Goal: Information Seeking & Learning: Learn about a topic

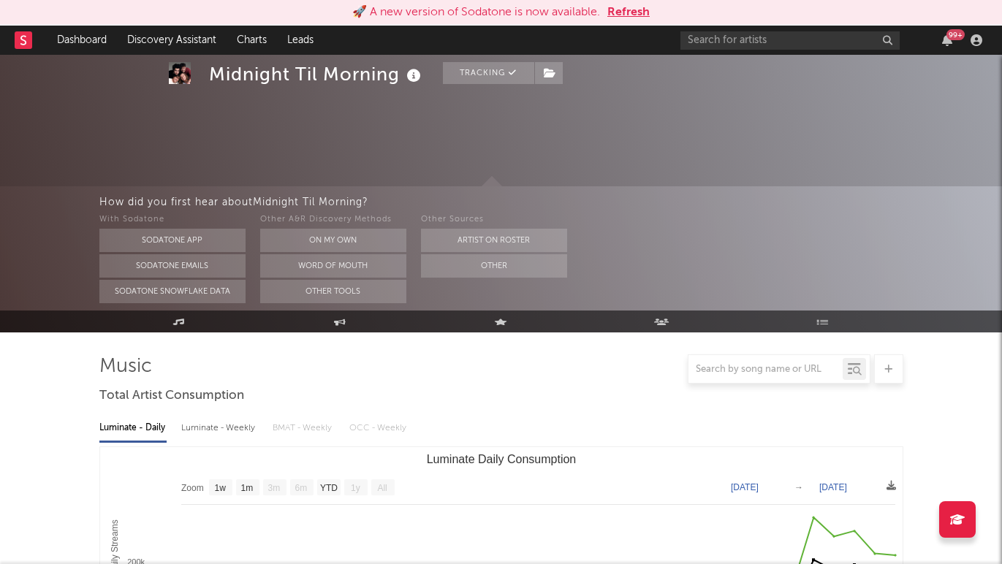
select select "1w"
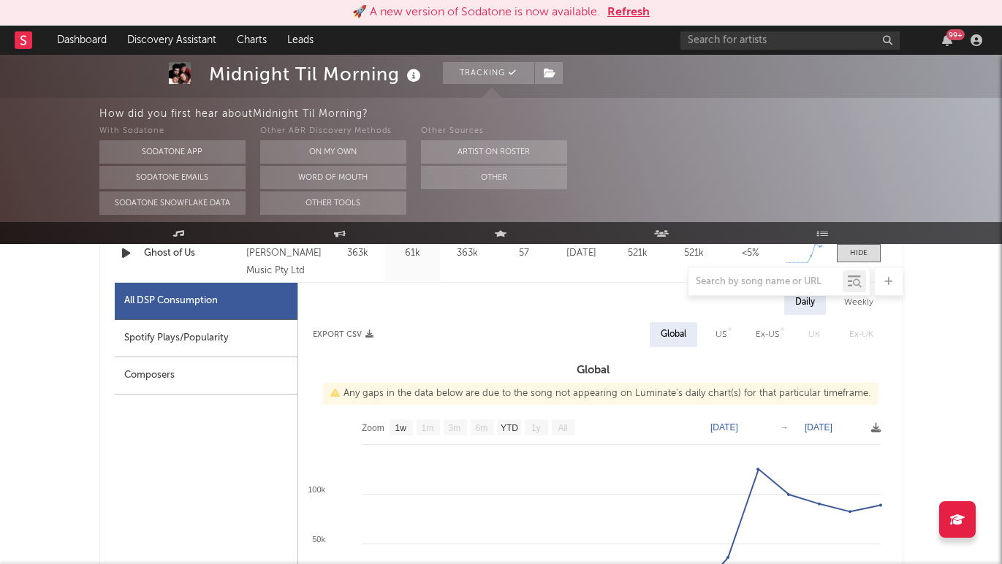
click at [631, 12] on button "Refresh" at bounding box center [629, 13] width 42 height 18
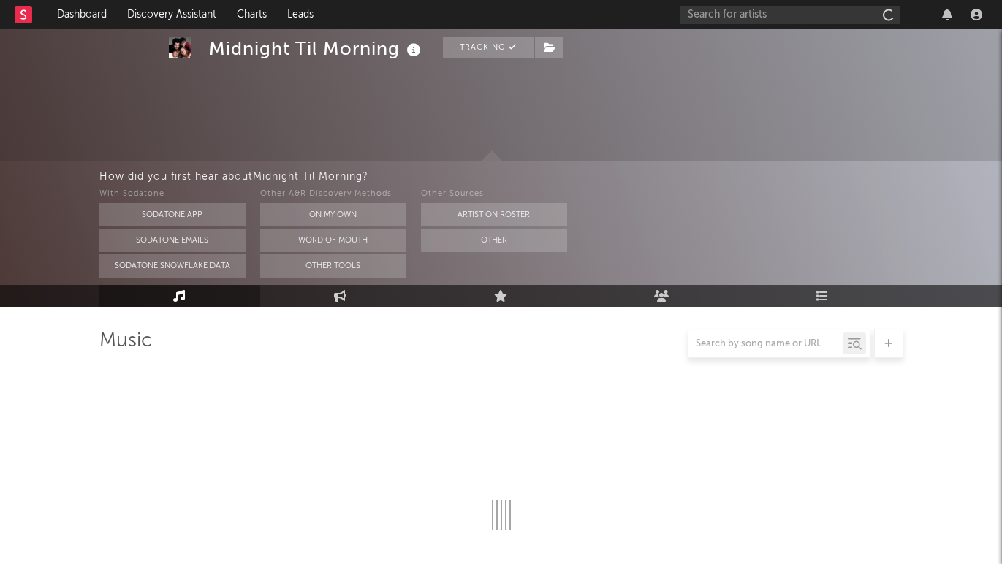
scroll to position [722, 0]
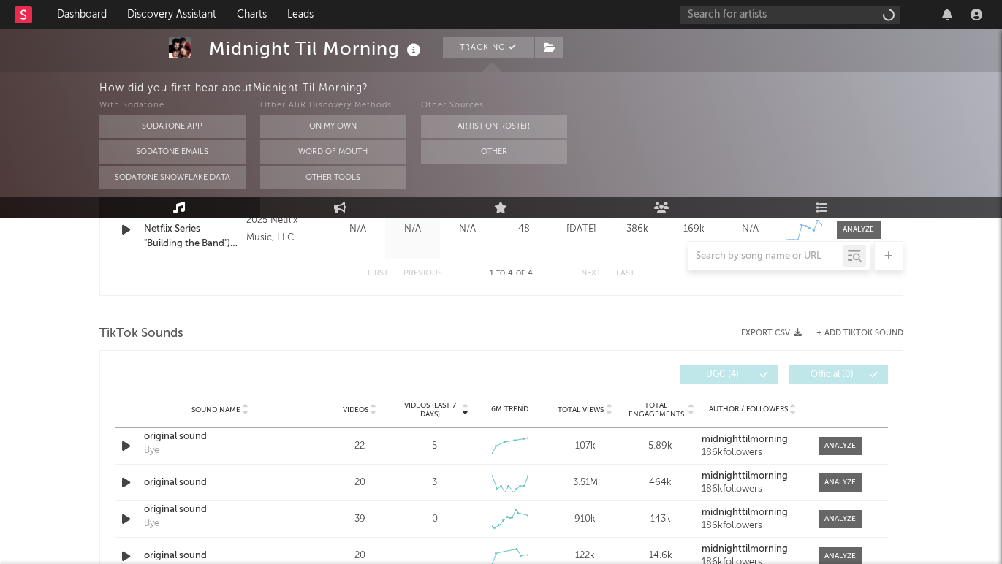
select select "1w"
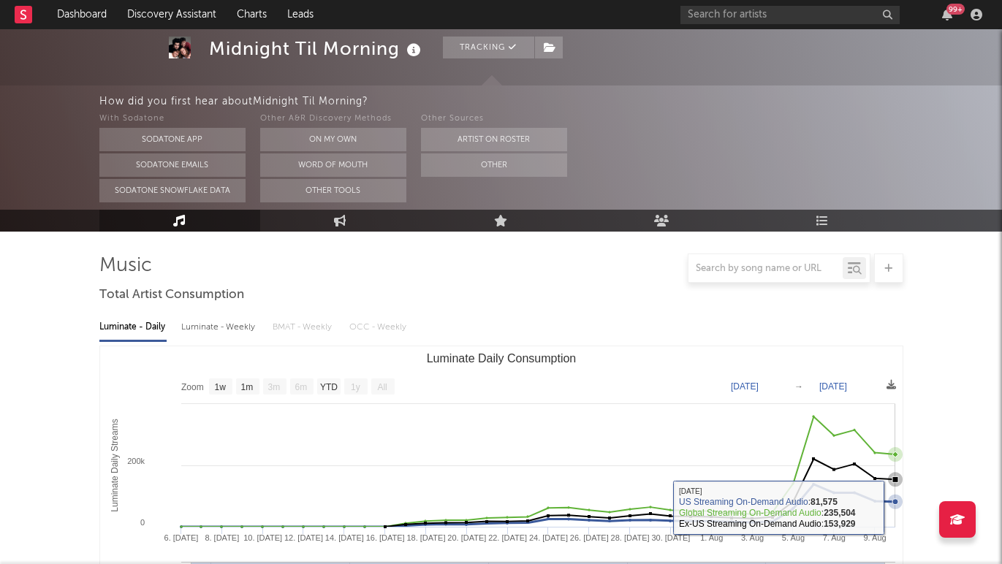
scroll to position [0, 0]
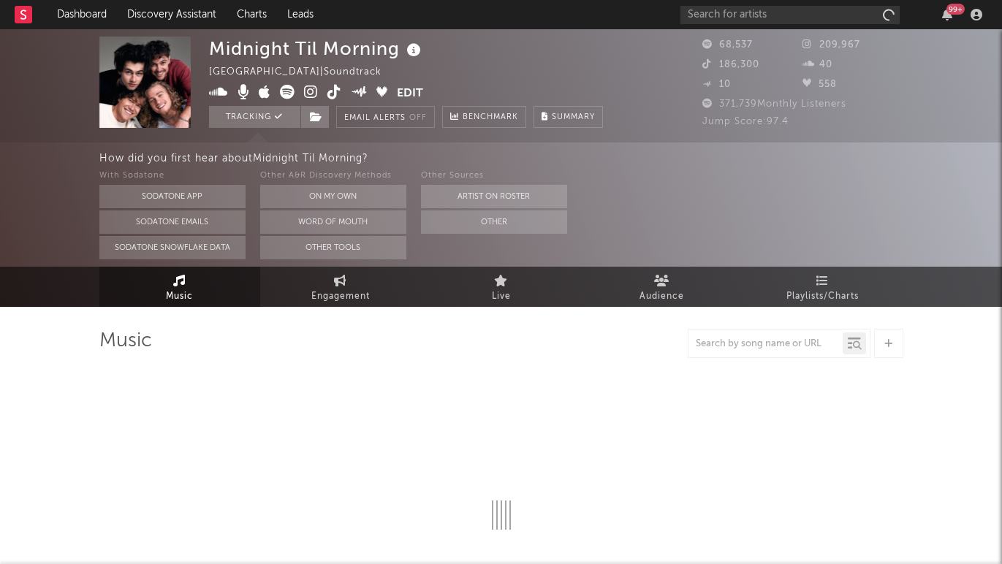
select select "1w"
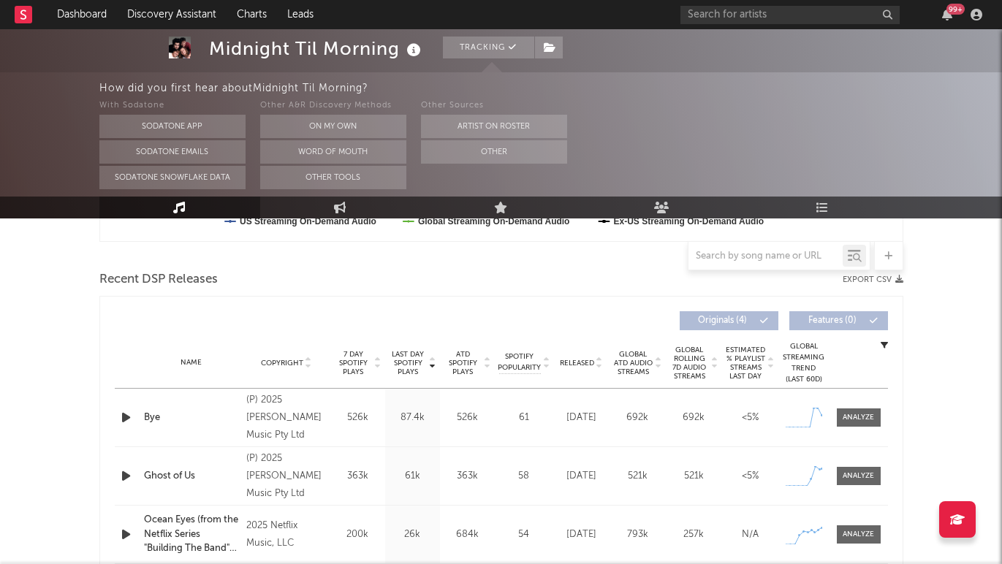
scroll to position [503, 0]
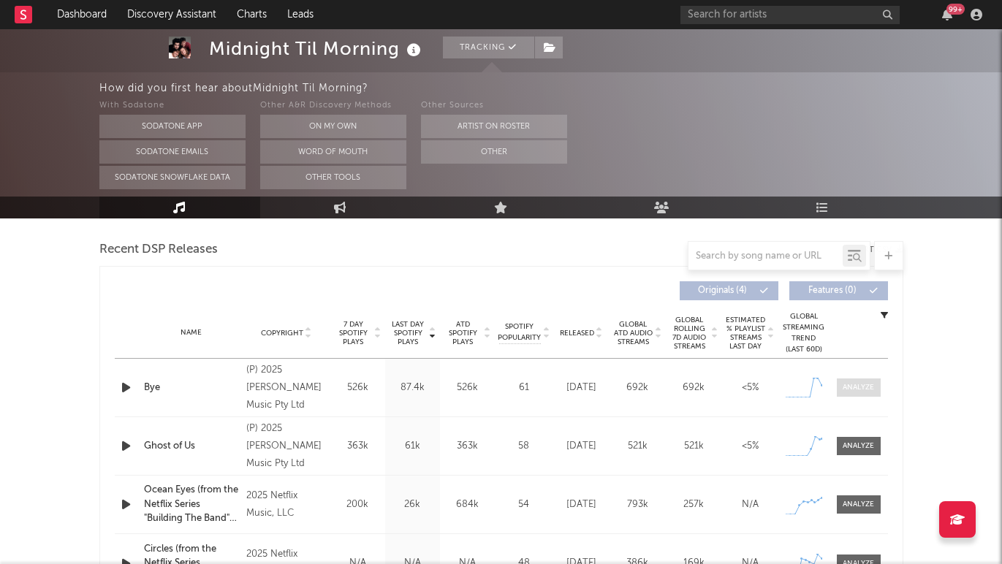
click at [860, 384] on div at bounding box center [858, 387] width 31 height 11
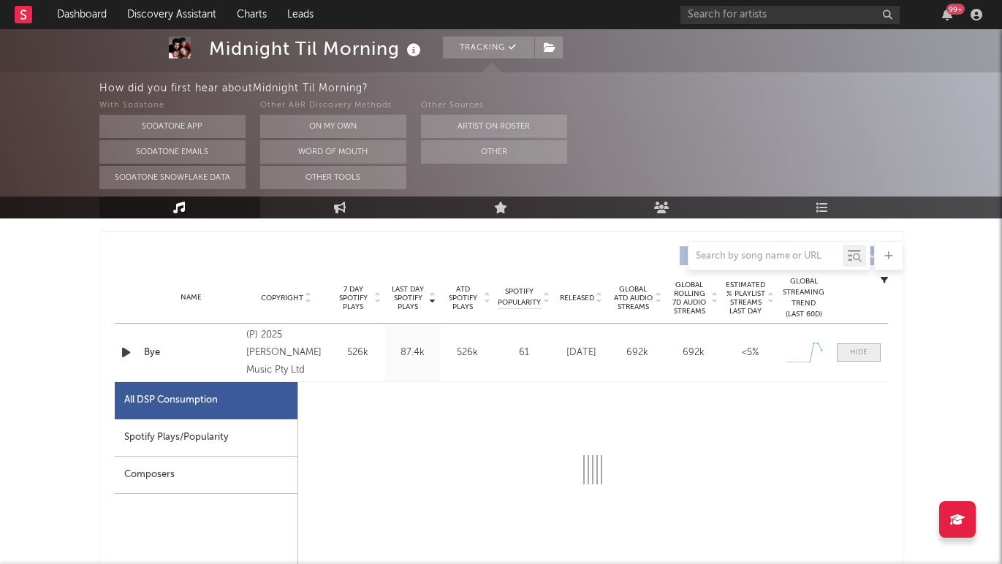
select select "1w"
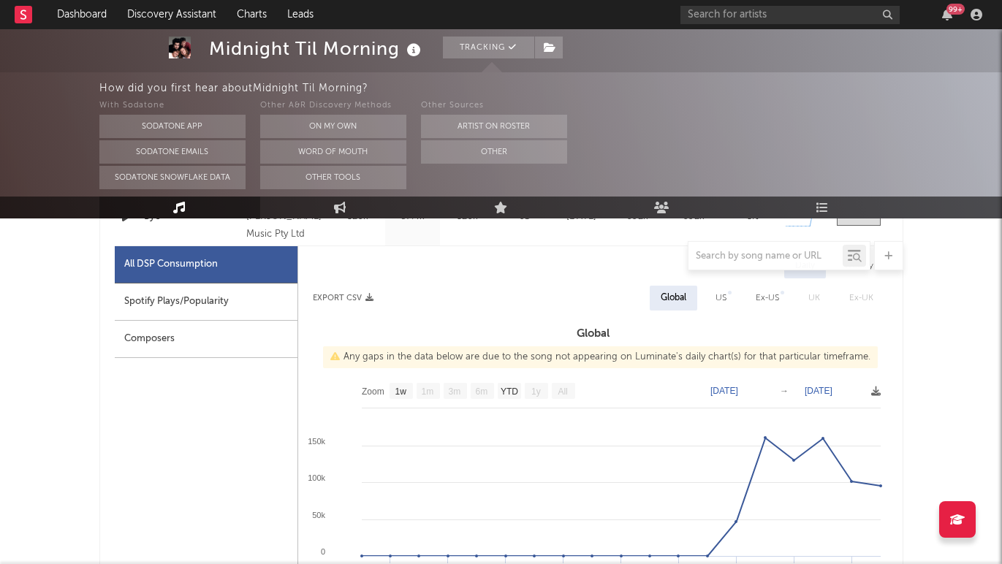
scroll to position [676, 0]
click at [216, 302] on div "Spotify Plays/Popularity" at bounding box center [206, 300] width 183 height 37
select select "1w"
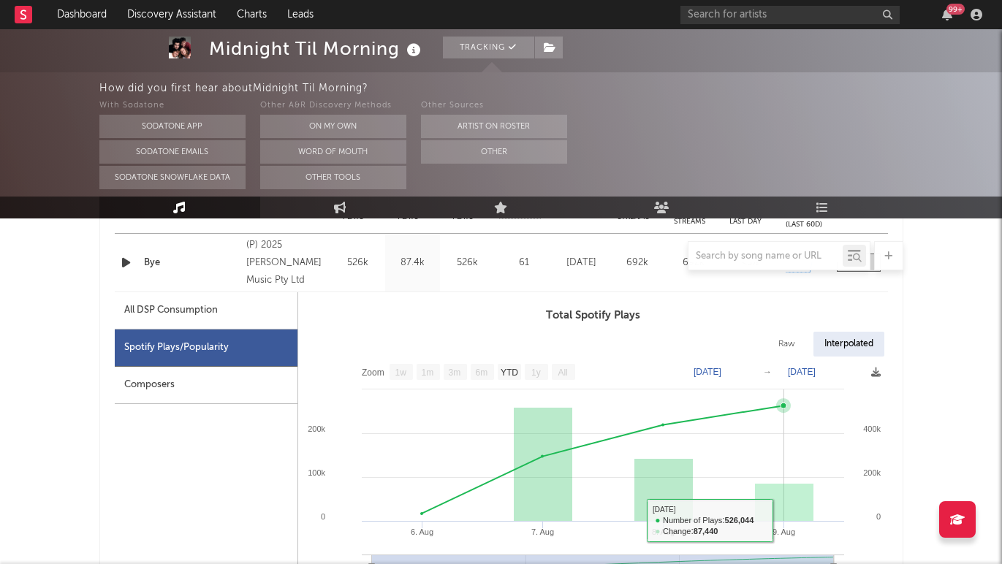
scroll to position [610, 0]
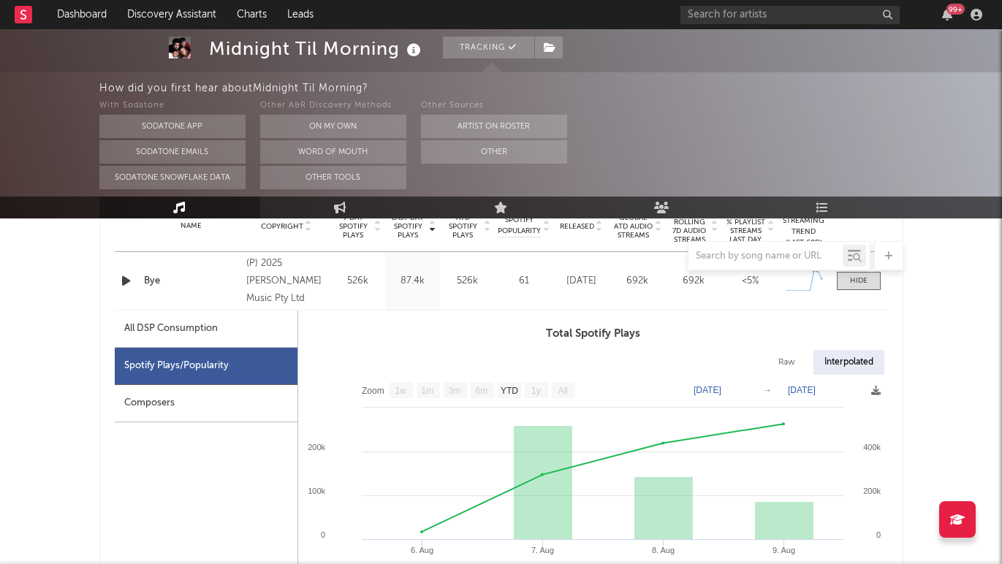
click at [790, 365] on div "Raw" at bounding box center [787, 362] width 39 height 25
select select "1w"
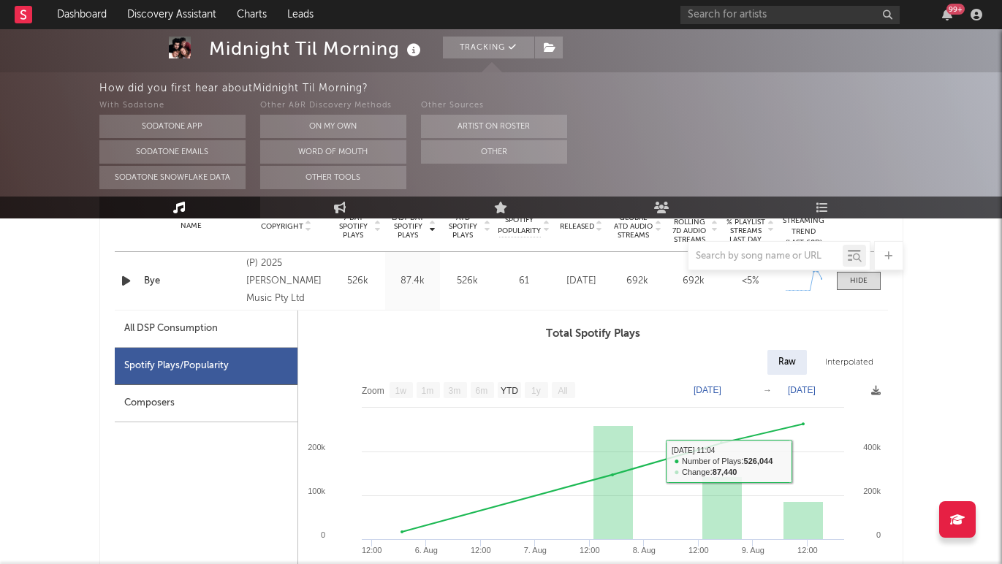
click at [843, 360] on div "Interpolated" at bounding box center [849, 362] width 70 height 25
select select "1w"
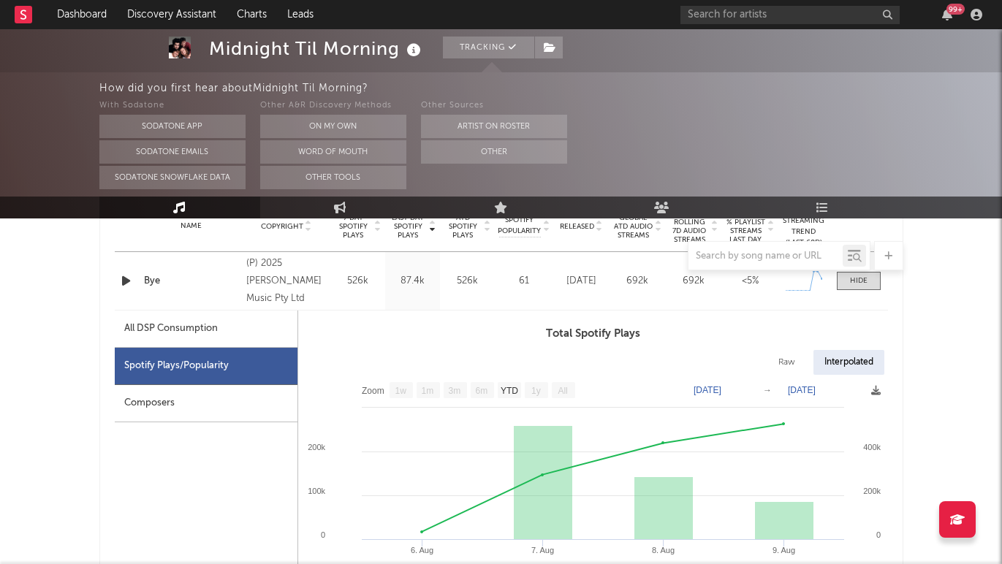
click at [230, 322] on div "All DSP Consumption" at bounding box center [206, 329] width 183 height 37
select select "1w"
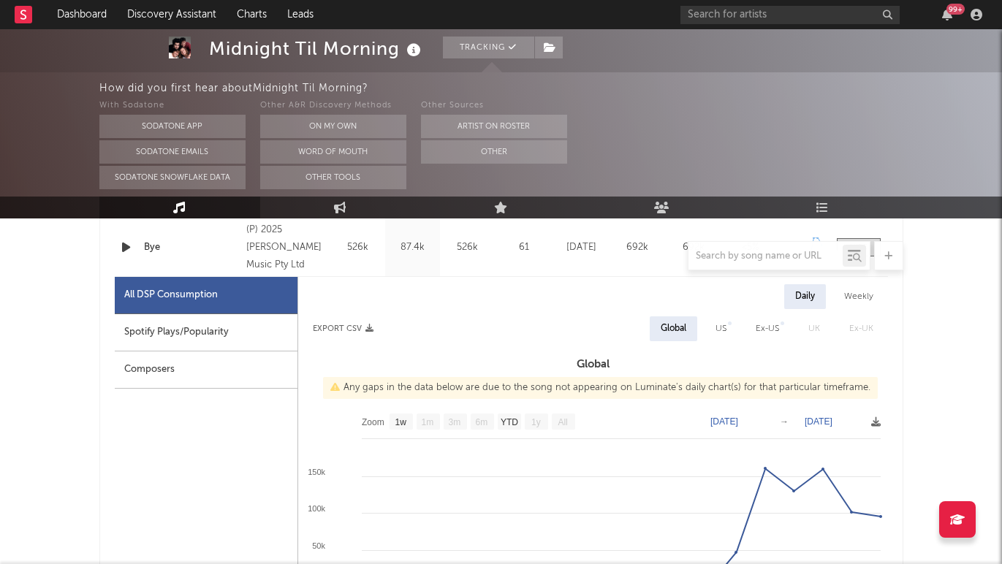
scroll to position [657, 0]
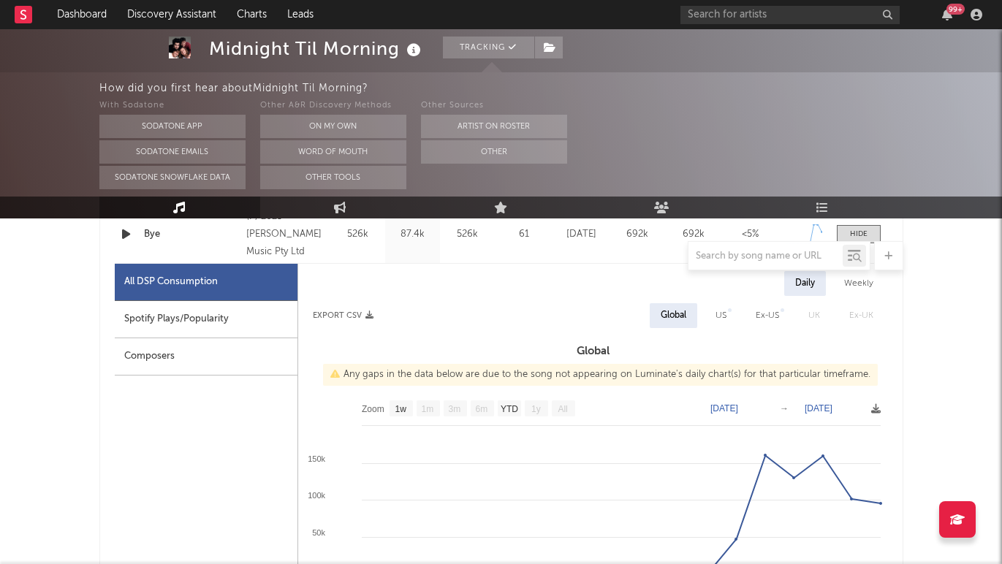
click at [722, 315] on div "US" at bounding box center [721, 316] width 11 height 18
select select "1w"
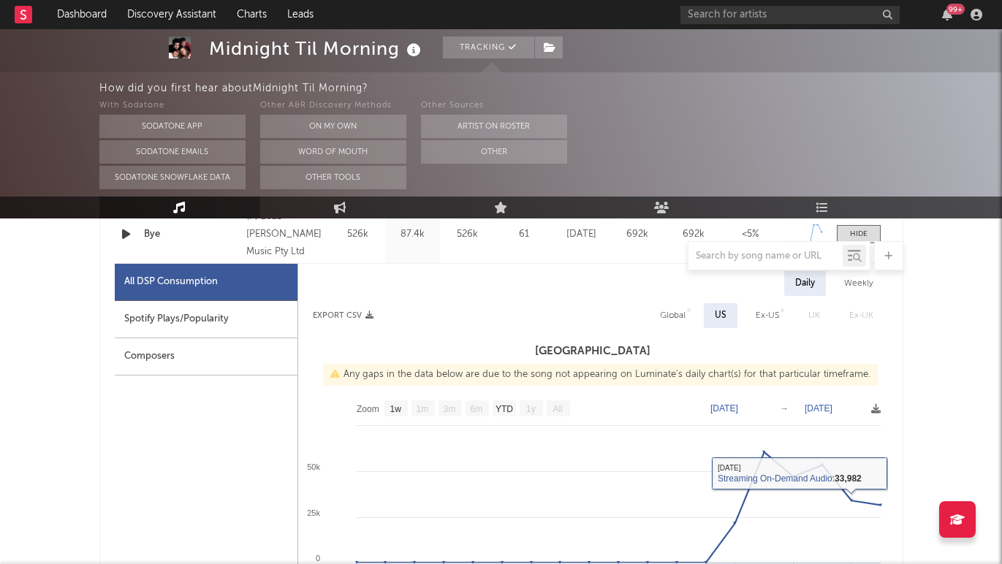
scroll to position [597, 0]
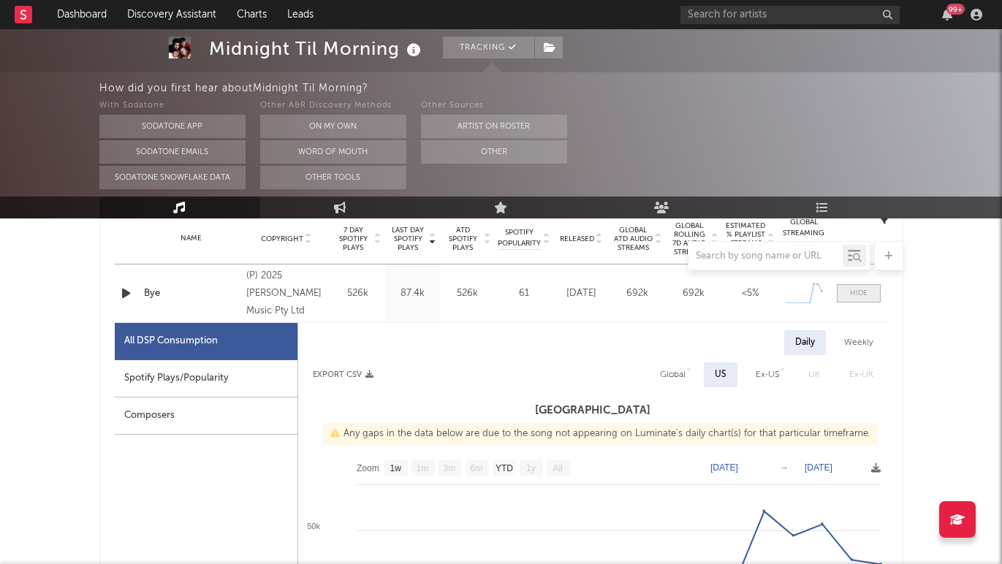
click at [855, 300] on span at bounding box center [859, 293] width 44 height 18
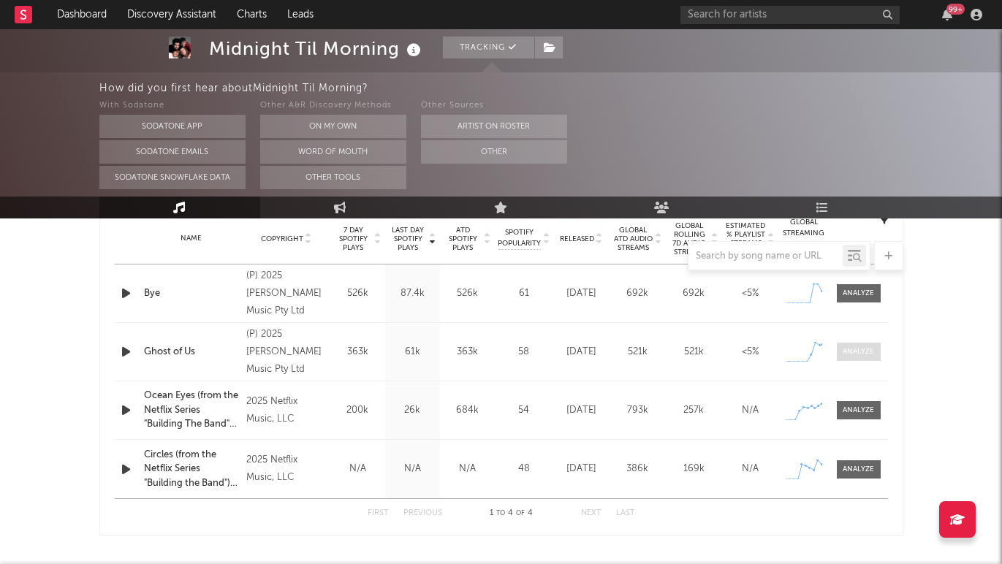
click at [855, 351] on div at bounding box center [858, 352] width 31 height 11
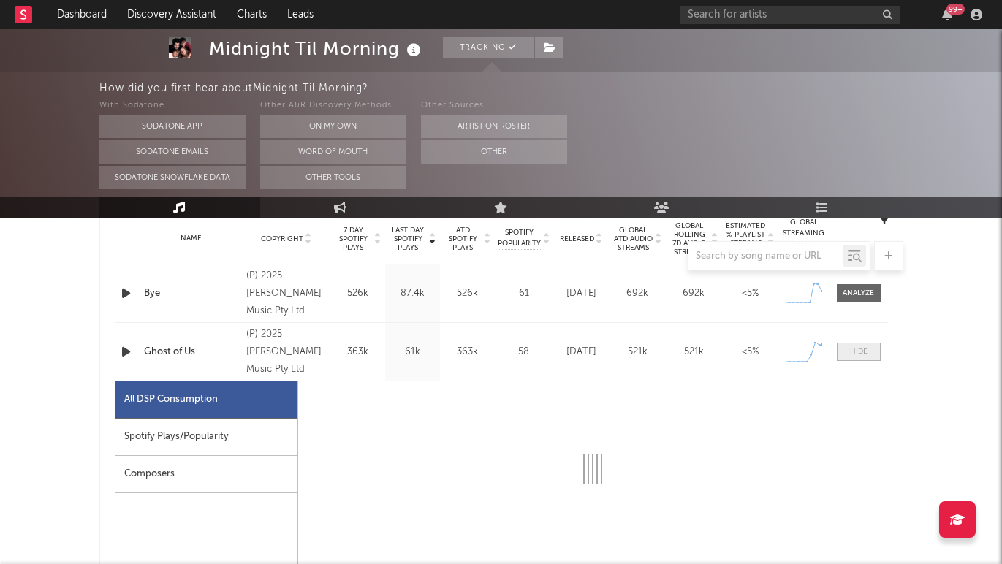
select select "1w"
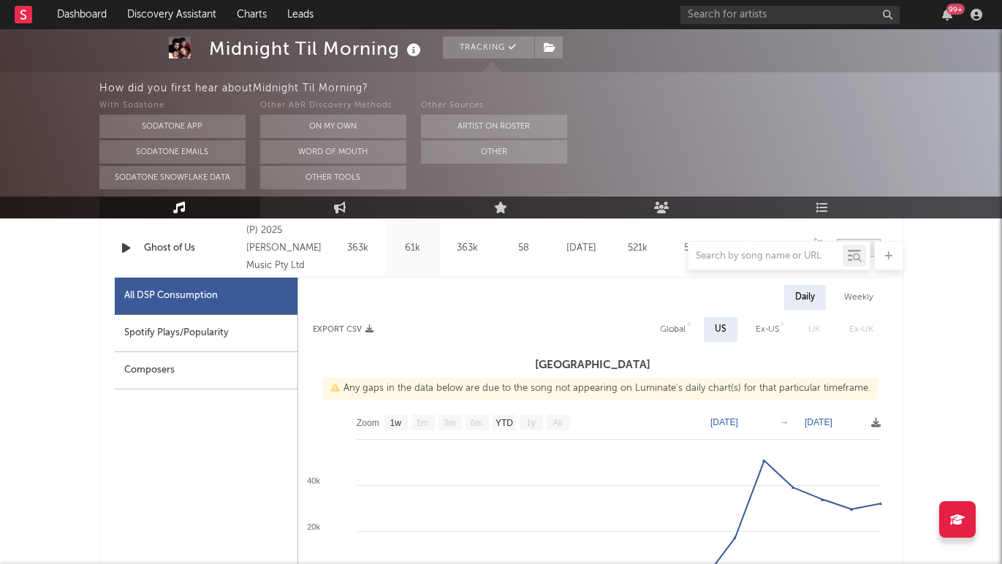
scroll to position [710, 0]
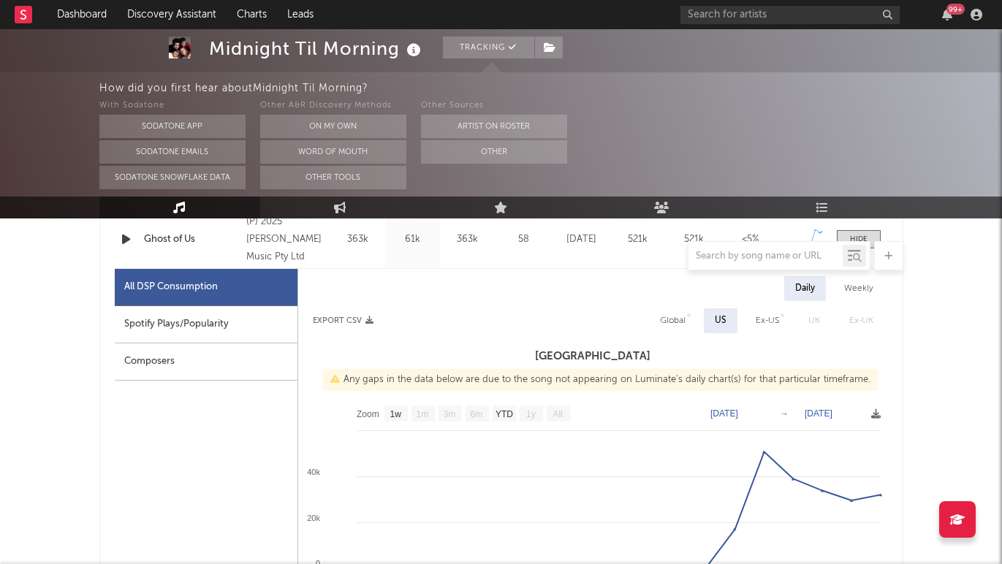
click at [673, 319] on div "Global" at bounding box center [673, 321] width 26 height 18
select select "1w"
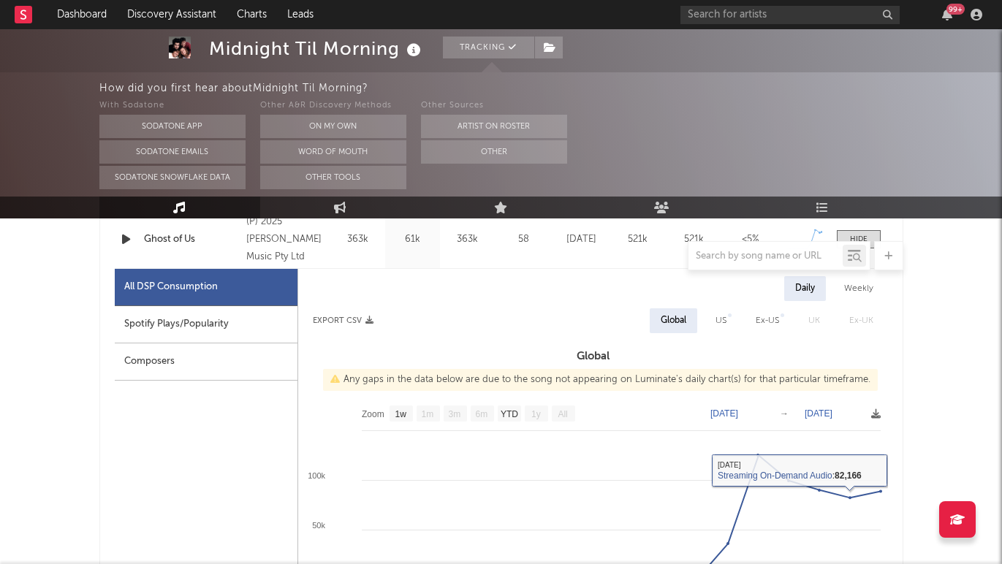
scroll to position [609, 0]
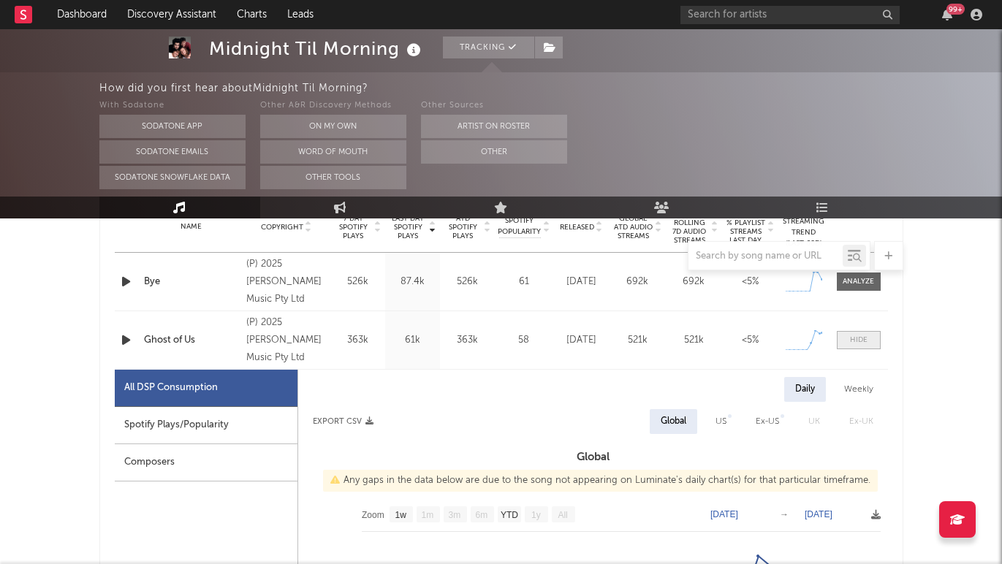
click at [866, 344] on div at bounding box center [859, 340] width 18 height 11
